Goal: Task Accomplishment & Management: Manage account settings

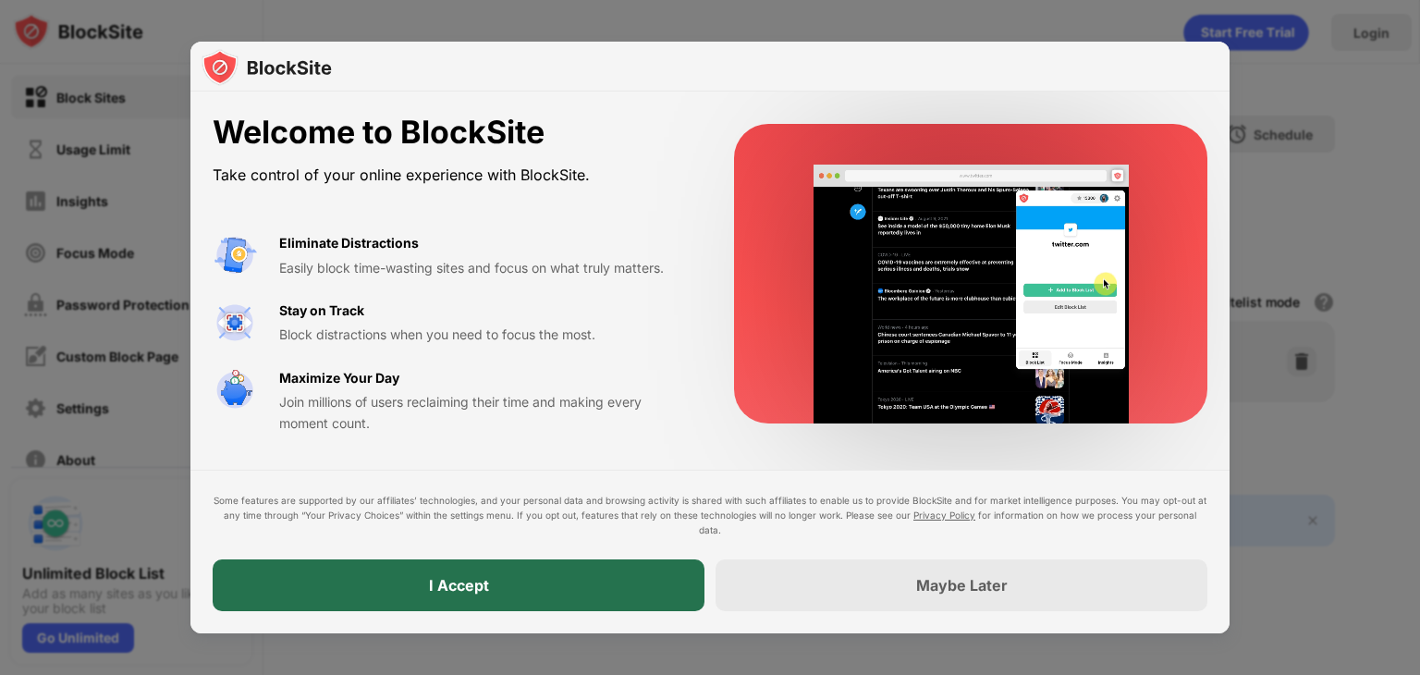
click at [470, 604] on div "I Accept" at bounding box center [459, 585] width 492 height 52
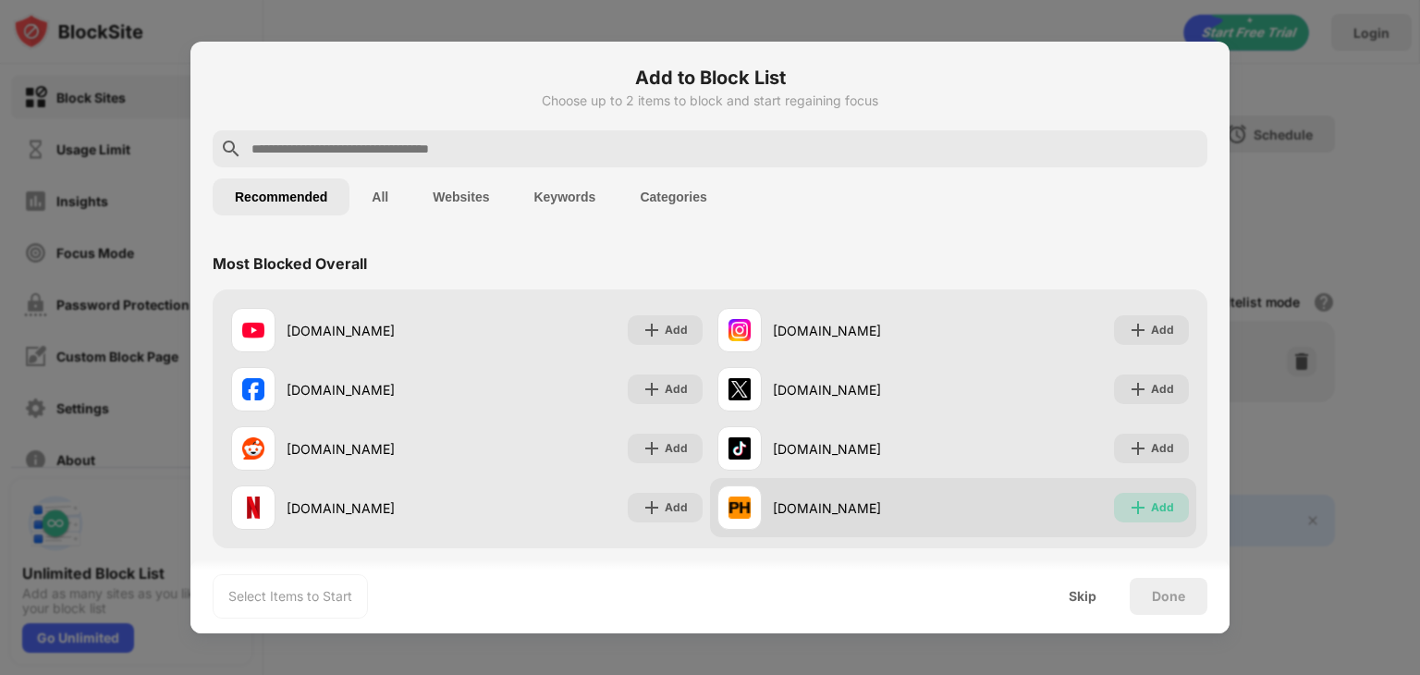
click at [1137, 495] on div "Add" at bounding box center [1151, 508] width 75 height 30
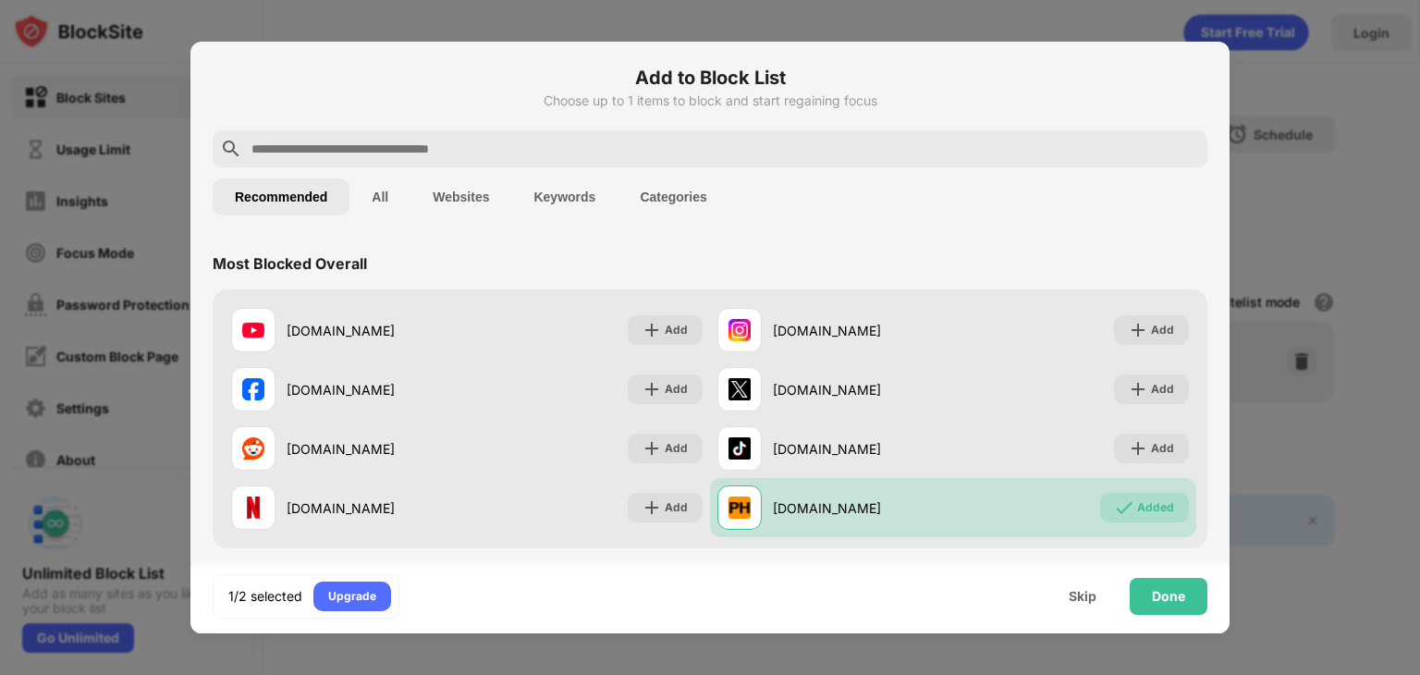
click at [465, 248] on div "Most Blocked Overall" at bounding box center [710, 264] width 995 height 52
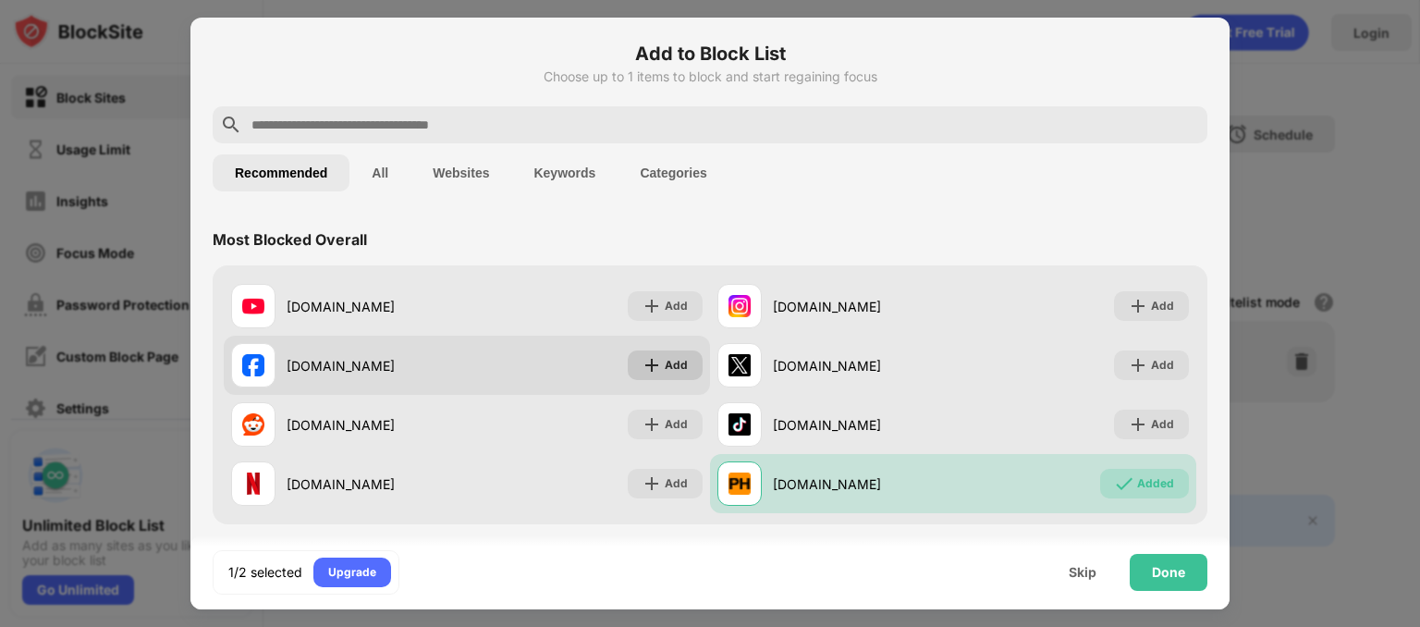
click at [672, 359] on div "Add" at bounding box center [676, 365] width 23 height 18
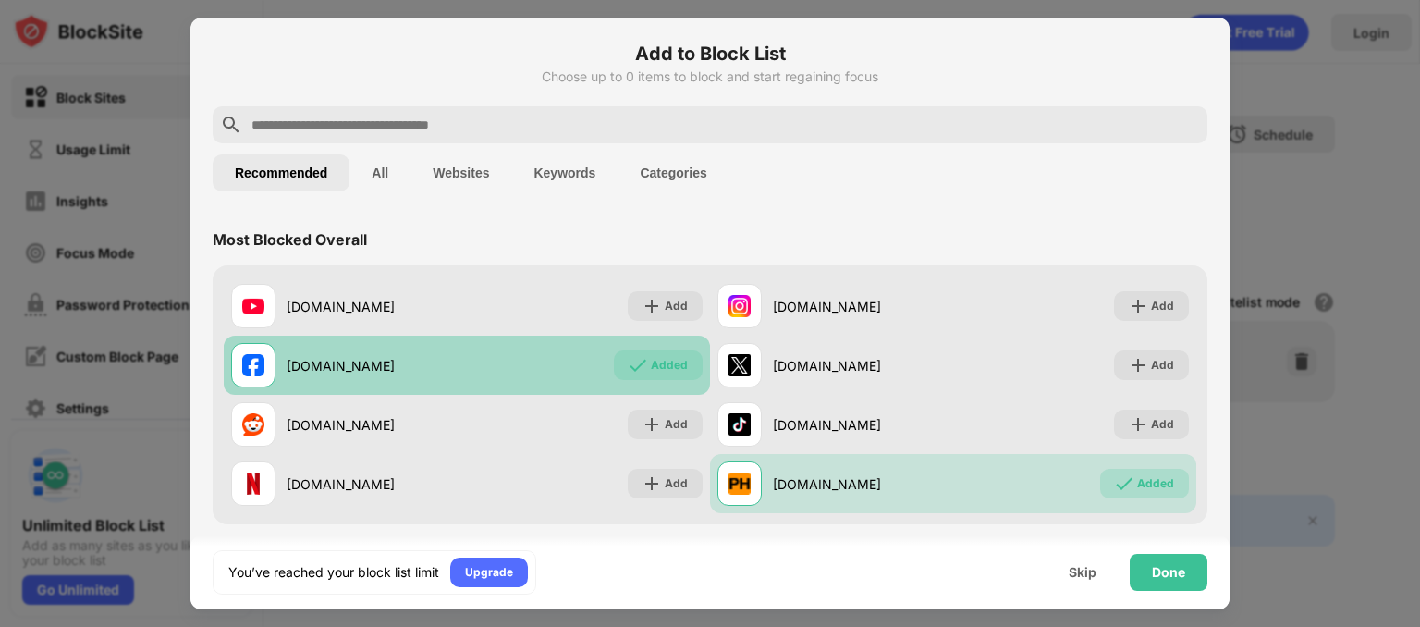
click at [677, 368] on div "Added" at bounding box center [669, 365] width 37 height 18
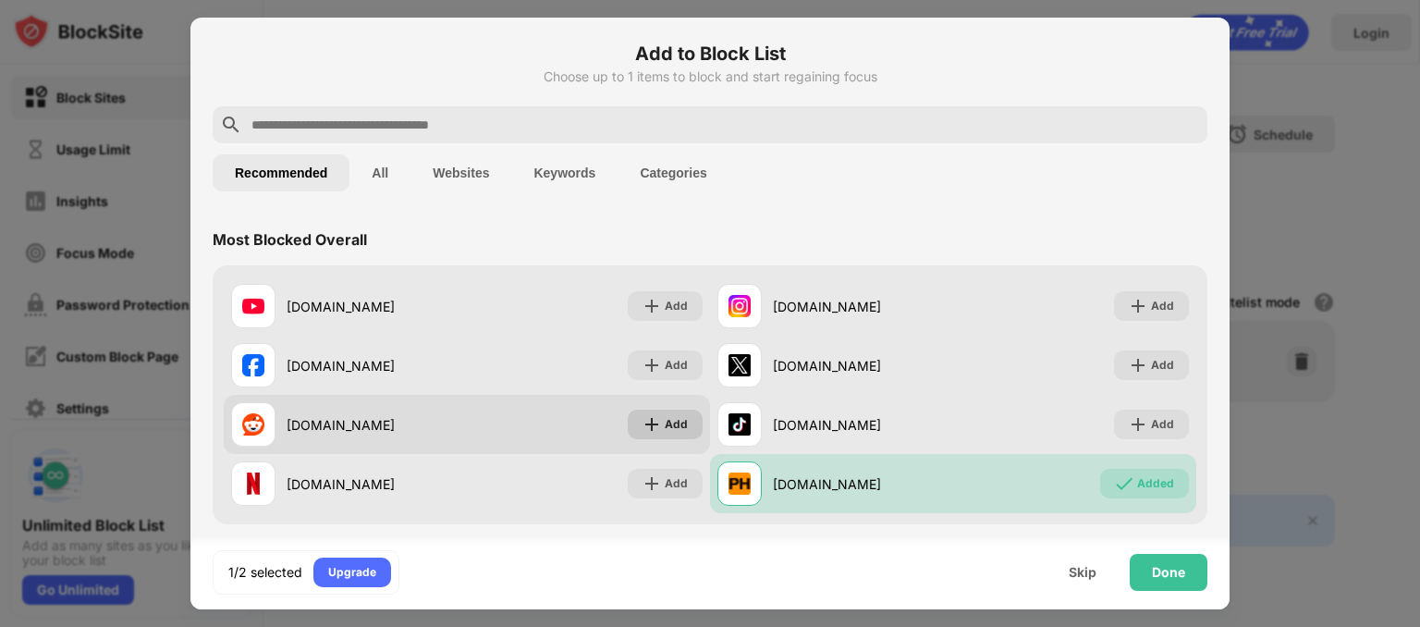
click at [666, 417] on div "Add" at bounding box center [676, 424] width 23 height 18
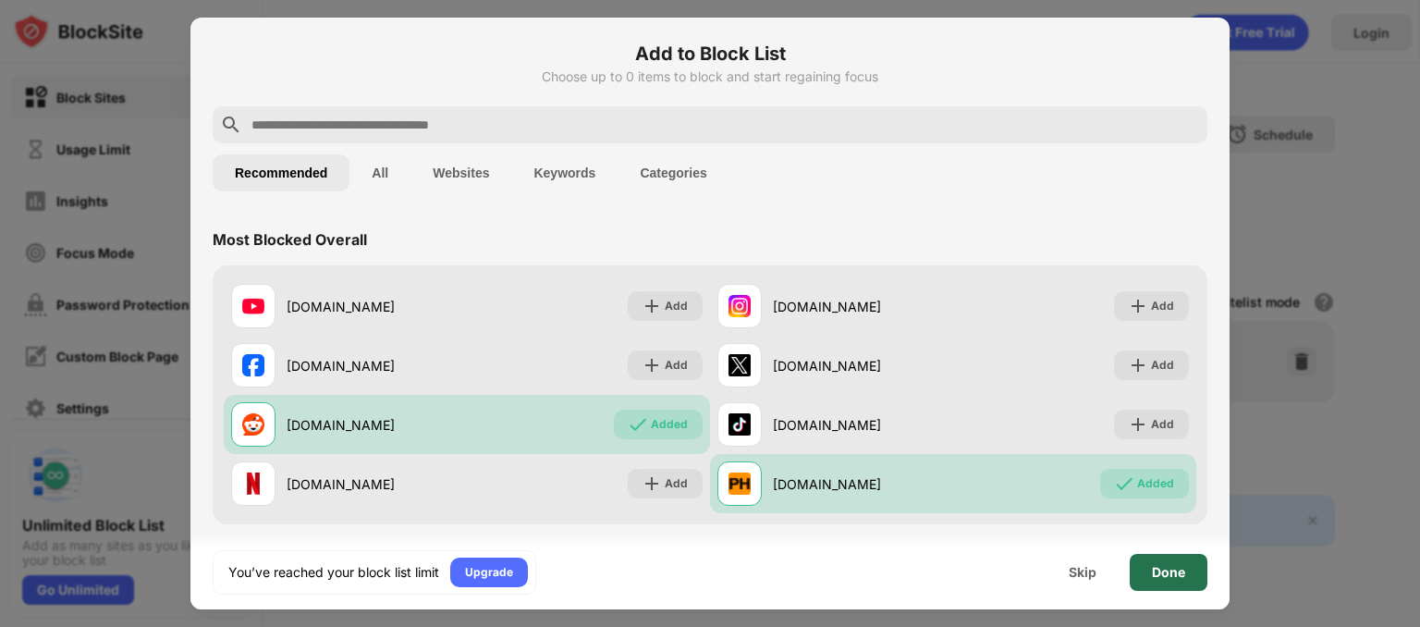
click at [1191, 579] on div "Done" at bounding box center [1169, 572] width 78 height 37
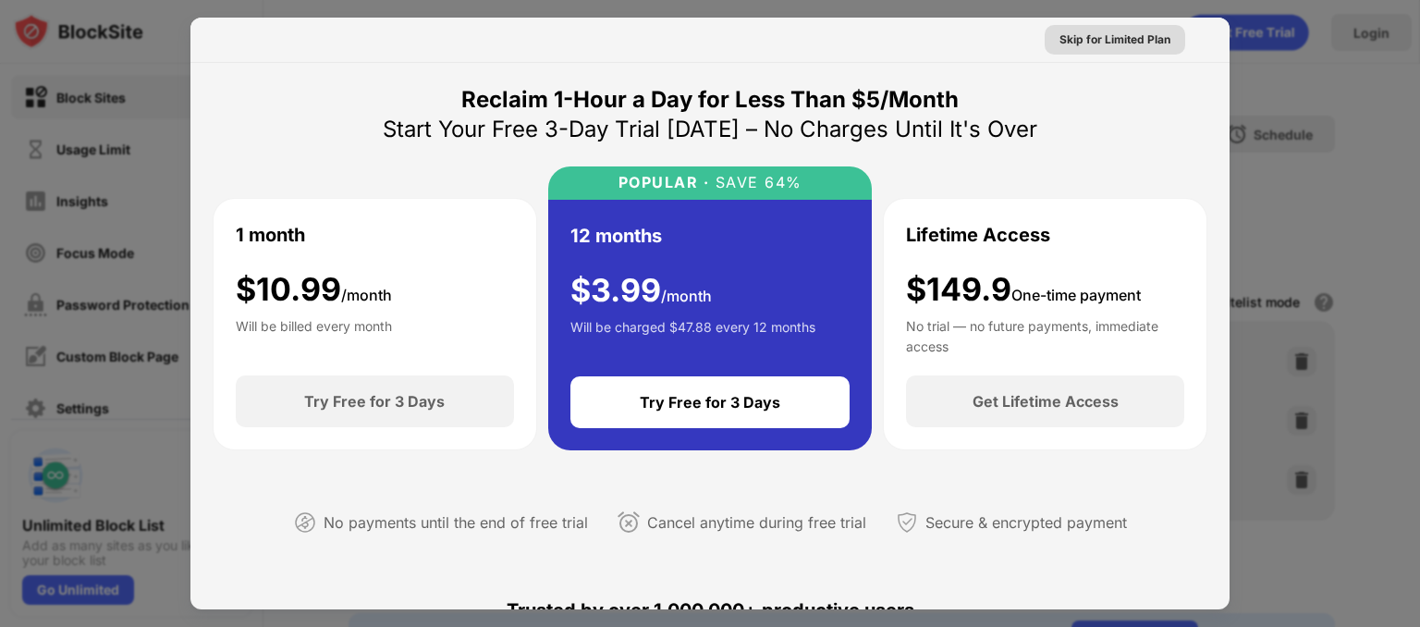
click at [1128, 31] on div "Skip for Limited Plan" at bounding box center [1115, 40] width 111 height 18
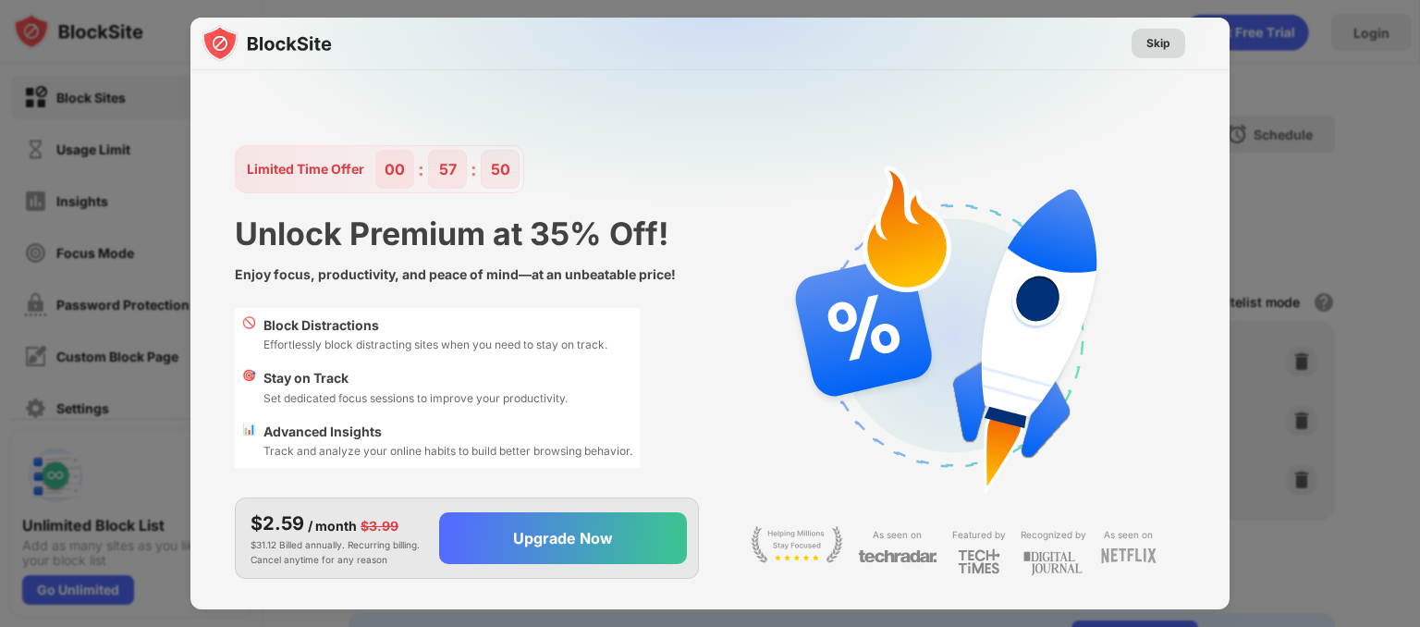
click at [1169, 53] on div "Skip" at bounding box center [1159, 44] width 54 height 30
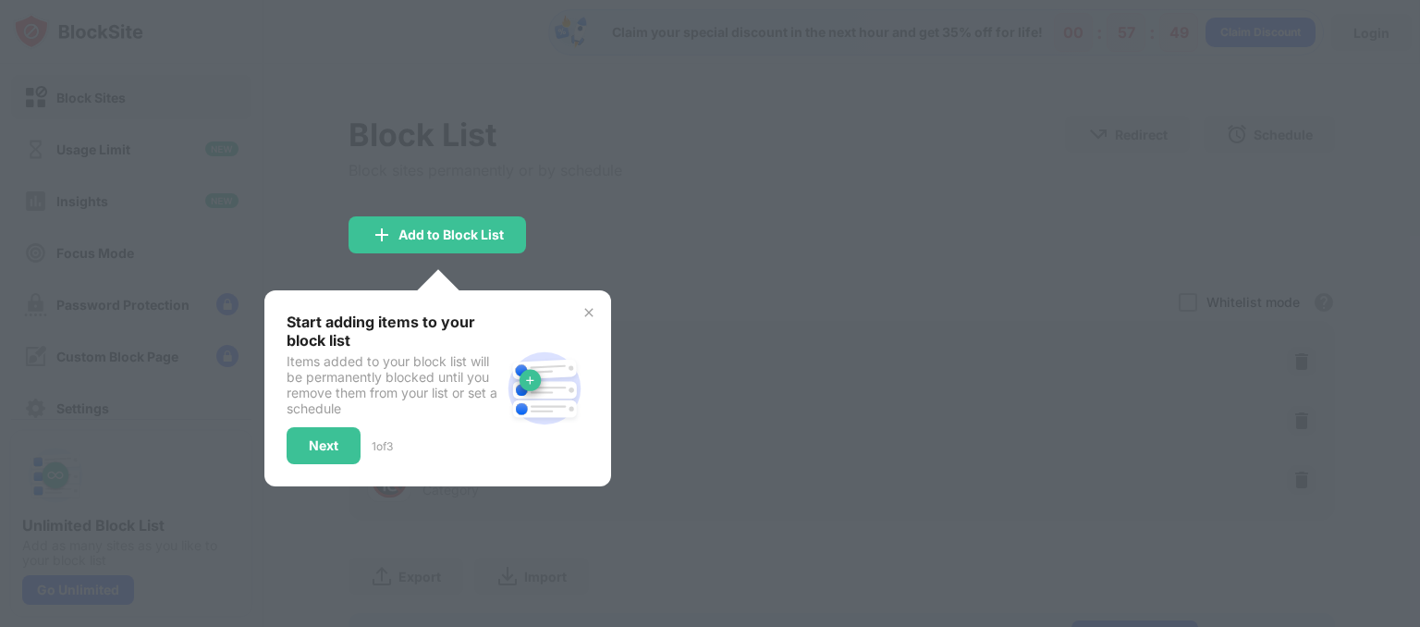
click at [716, 271] on div at bounding box center [710, 313] width 1420 height 627
click at [470, 271] on div at bounding box center [710, 313] width 1420 height 627
click at [319, 427] on div "Next" at bounding box center [324, 445] width 74 height 37
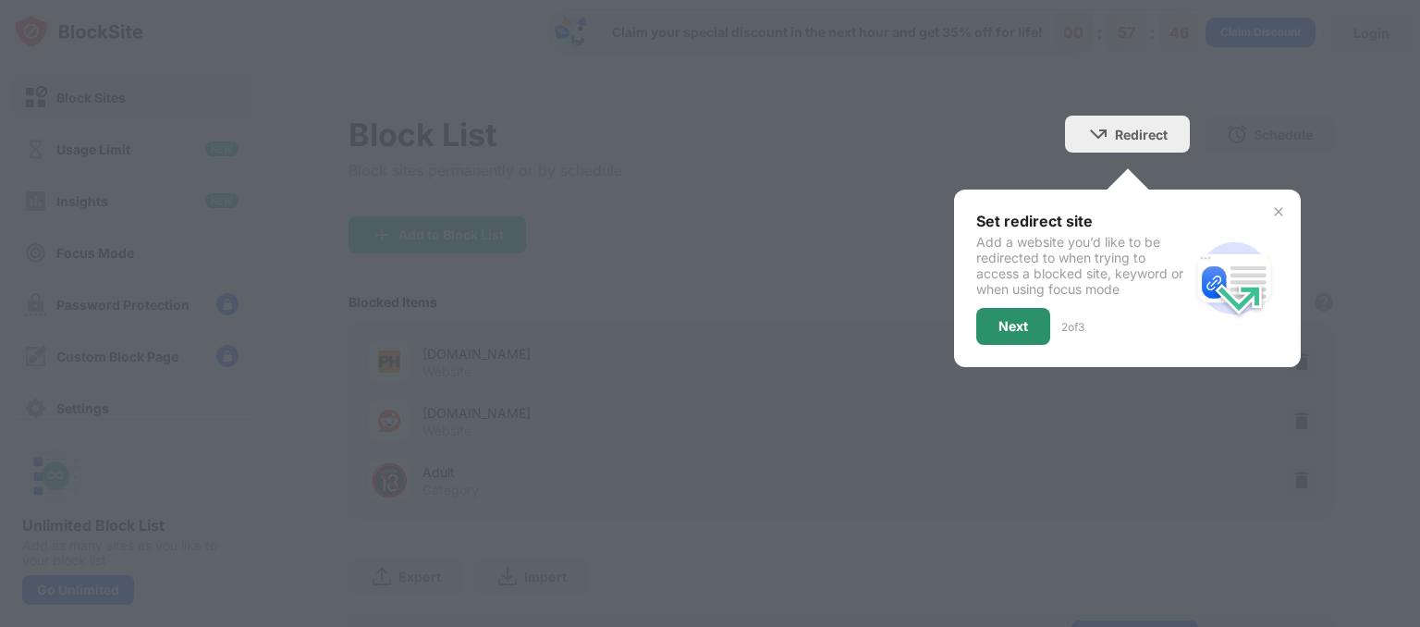
click at [1019, 319] on div "Next" at bounding box center [1013, 326] width 74 height 37
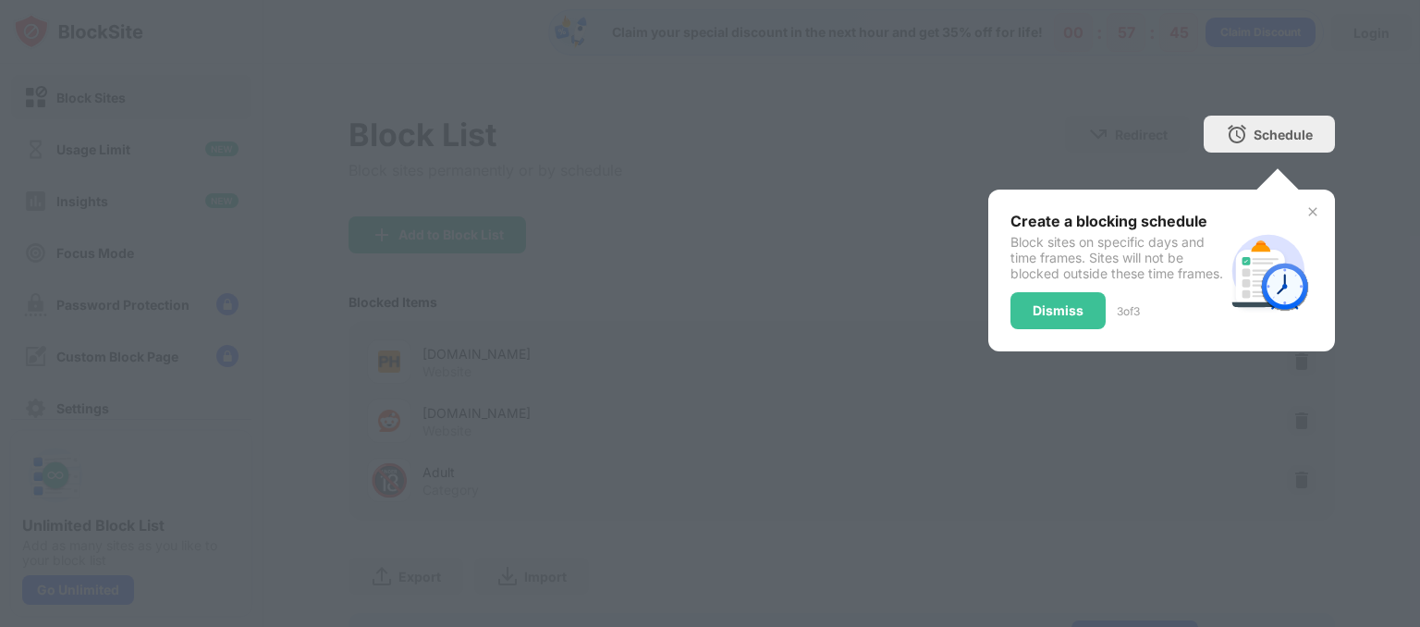
click at [1050, 318] on div "Dismiss" at bounding box center [1058, 310] width 51 height 15
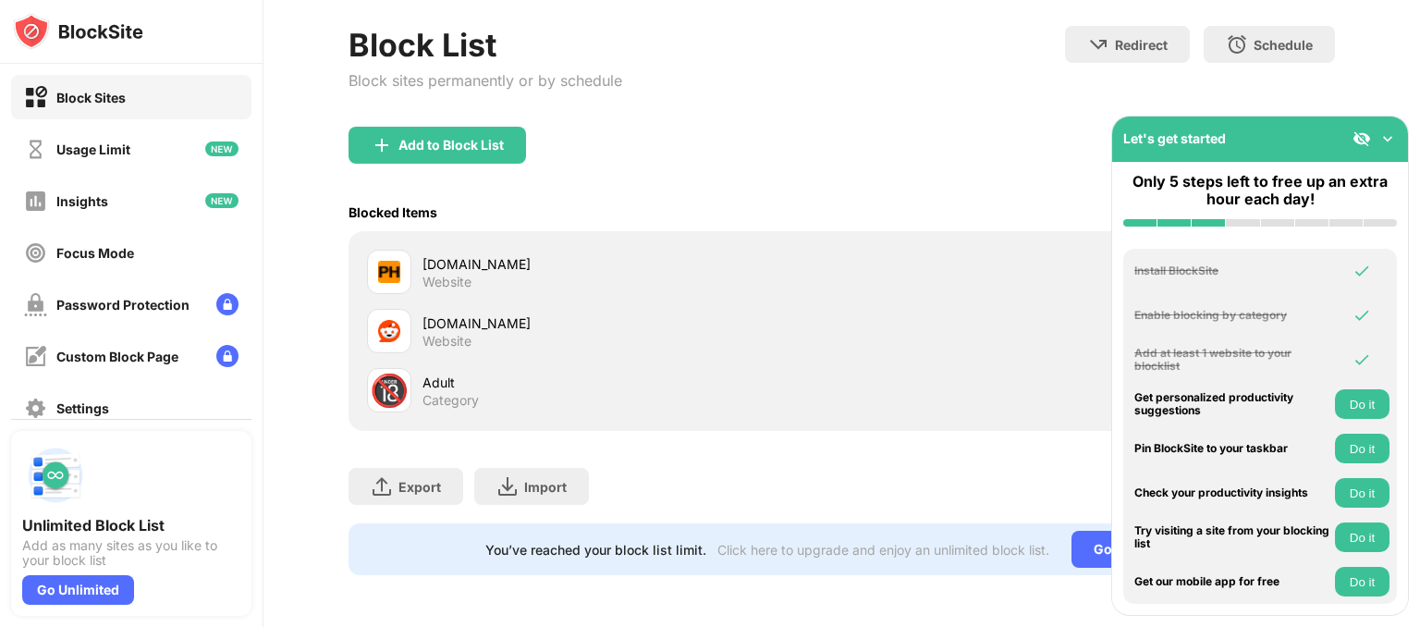
scroll to position [101, 0]
